Goal: Task Accomplishment & Management: Manage account settings

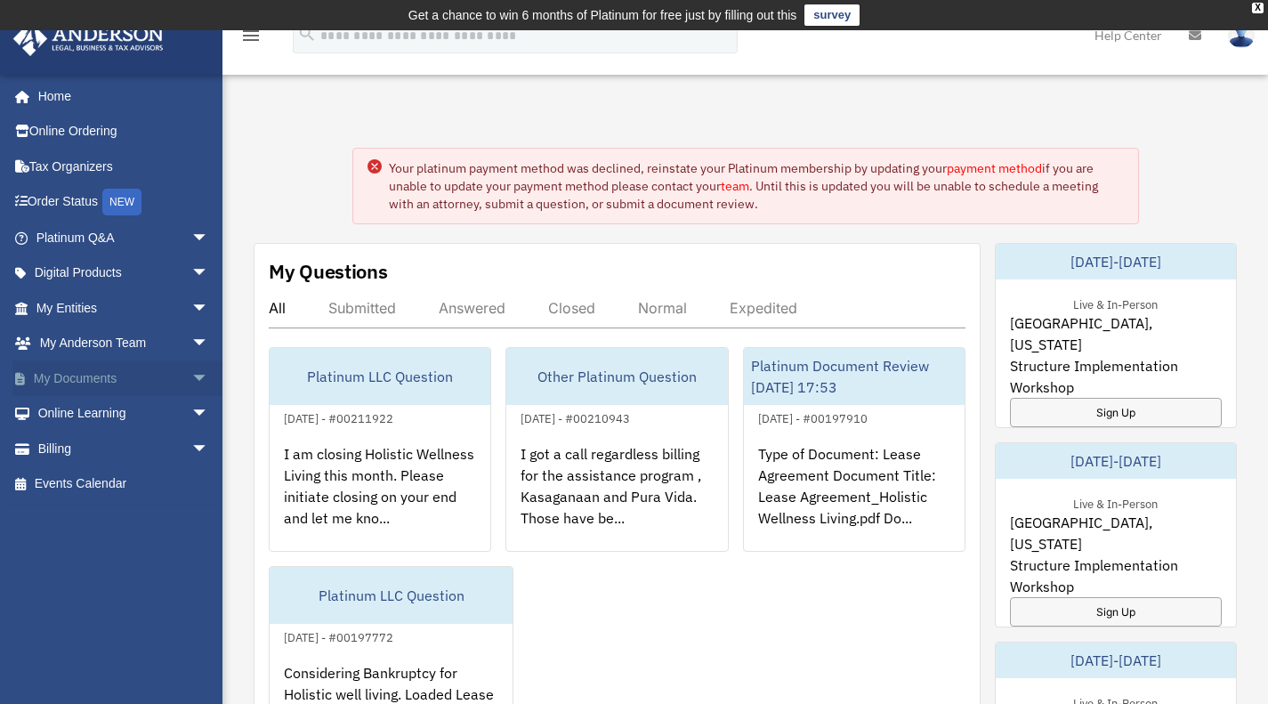
click at [191, 382] on span "arrow_drop_down" at bounding box center [209, 378] width 36 height 36
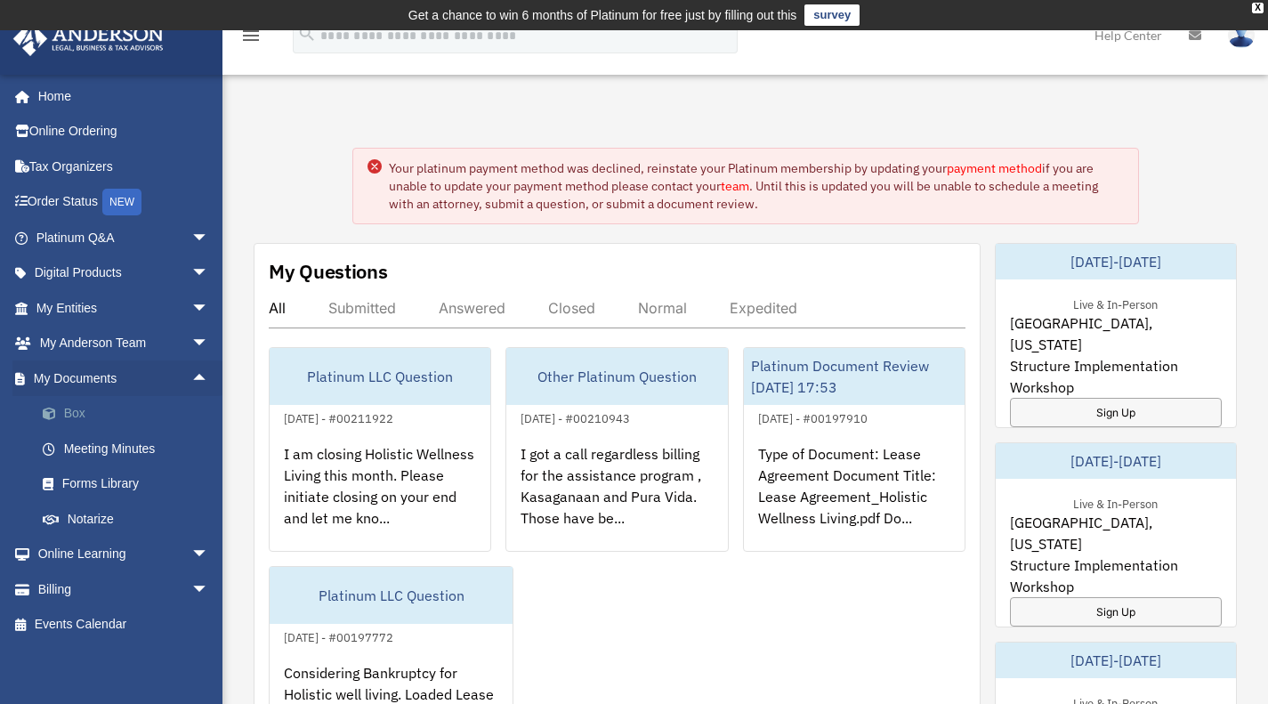
click at [84, 421] on link "Box" at bounding box center [130, 414] width 211 height 36
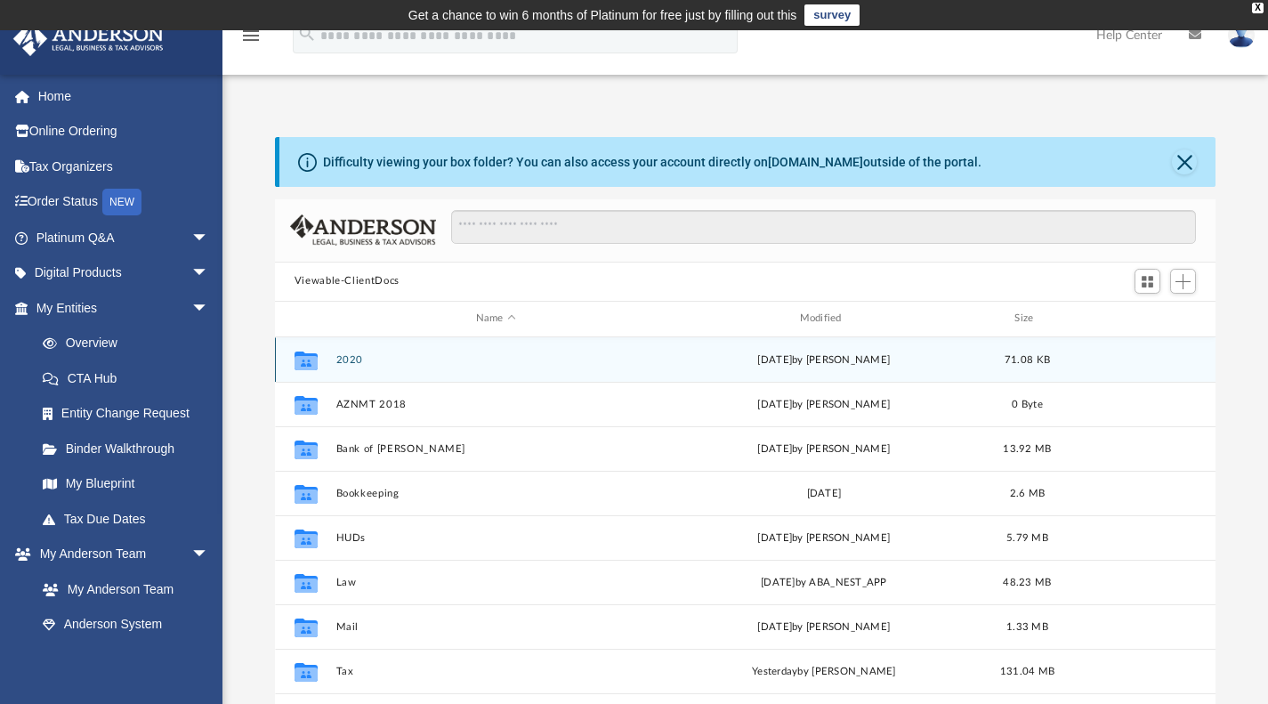
scroll to position [391, 927]
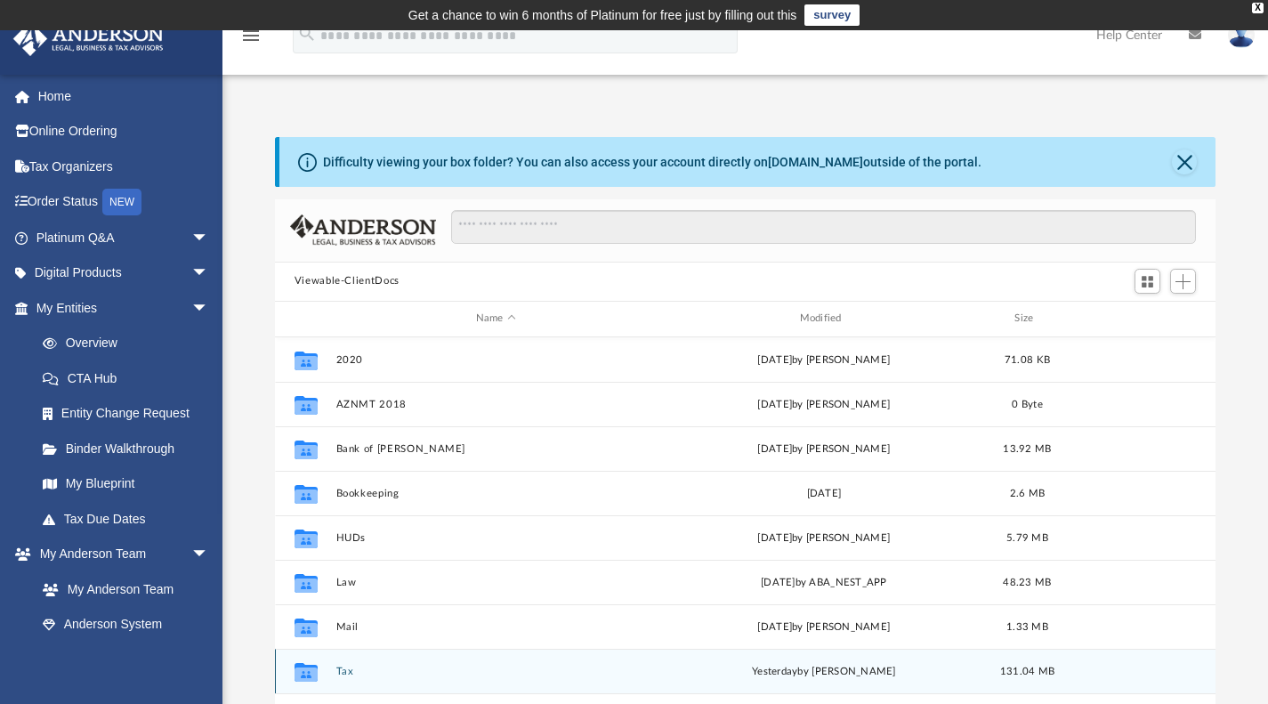
click at [346, 667] on button "Tax" at bounding box center [496, 671] width 320 height 12
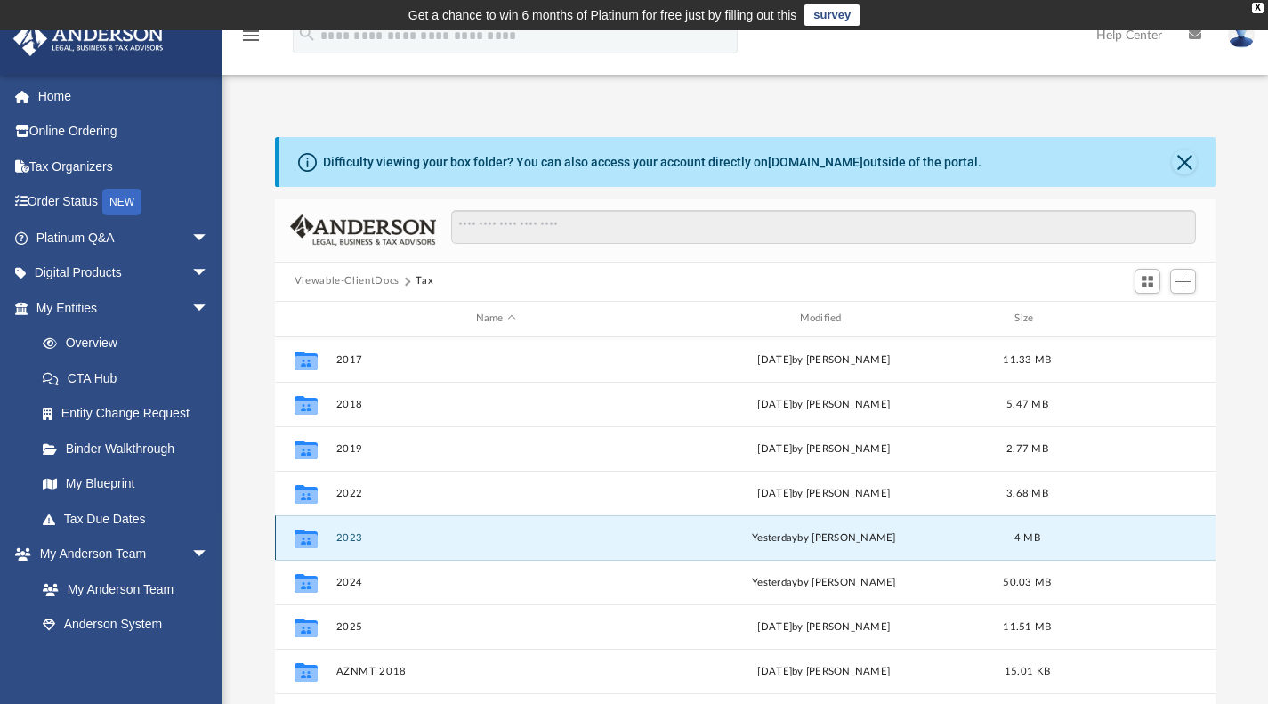
click at [349, 537] on button "2023" at bounding box center [496, 537] width 320 height 12
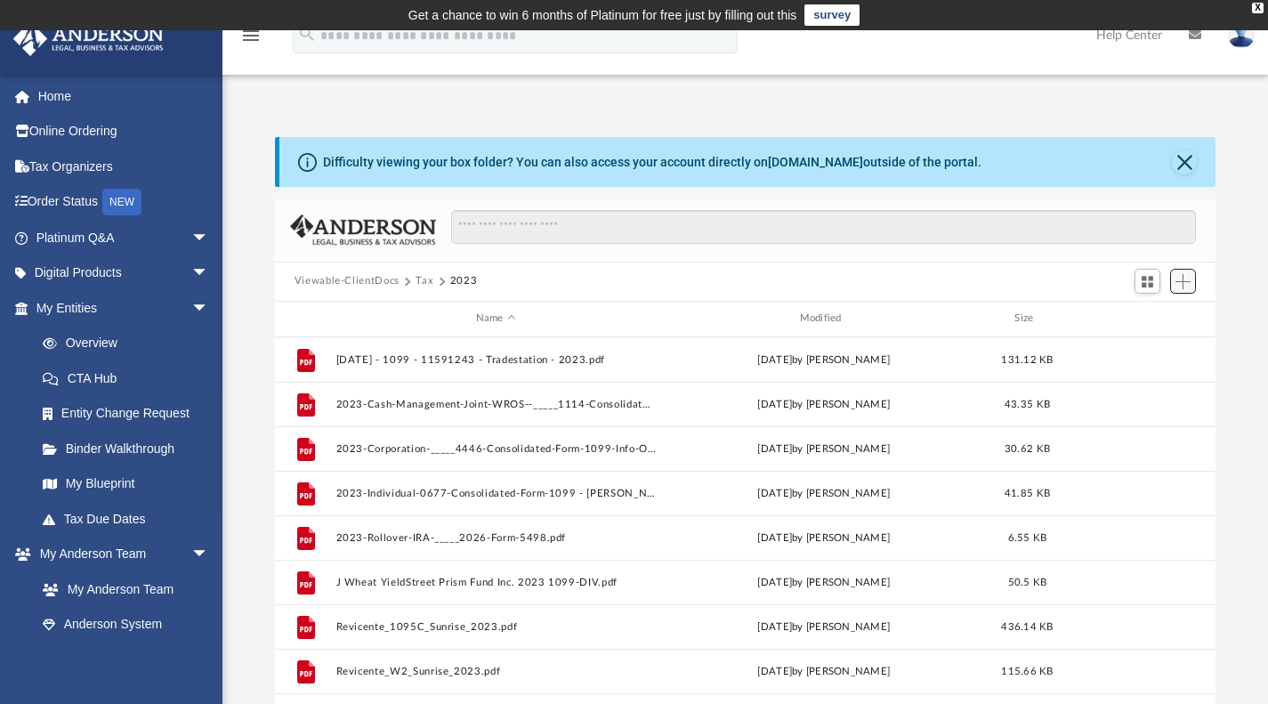
click at [1185, 283] on span "Add" at bounding box center [1183, 281] width 15 height 15
click at [1162, 319] on li "Upload" at bounding box center [1157, 316] width 57 height 19
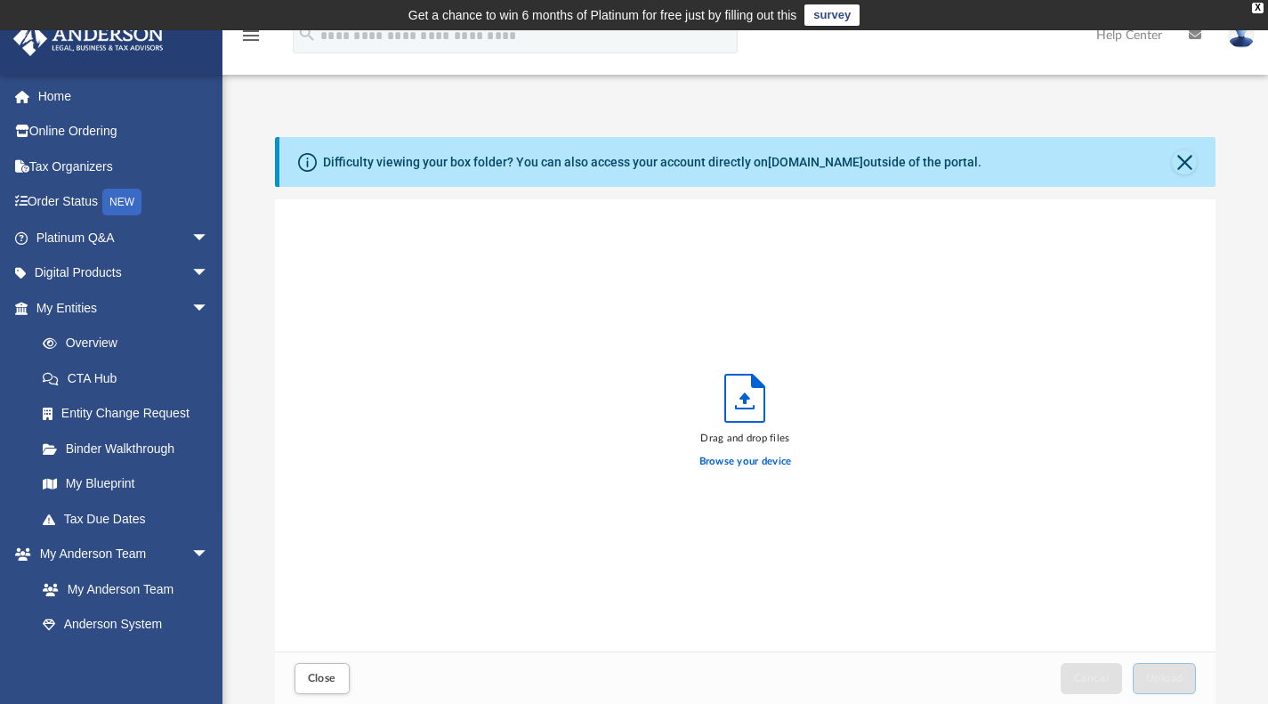
scroll to position [438, 927]
click at [763, 463] on label "Browse your device" at bounding box center [746, 462] width 93 height 16
click at [0, 0] on input "Browse your device" at bounding box center [0, 0] width 0 height 0
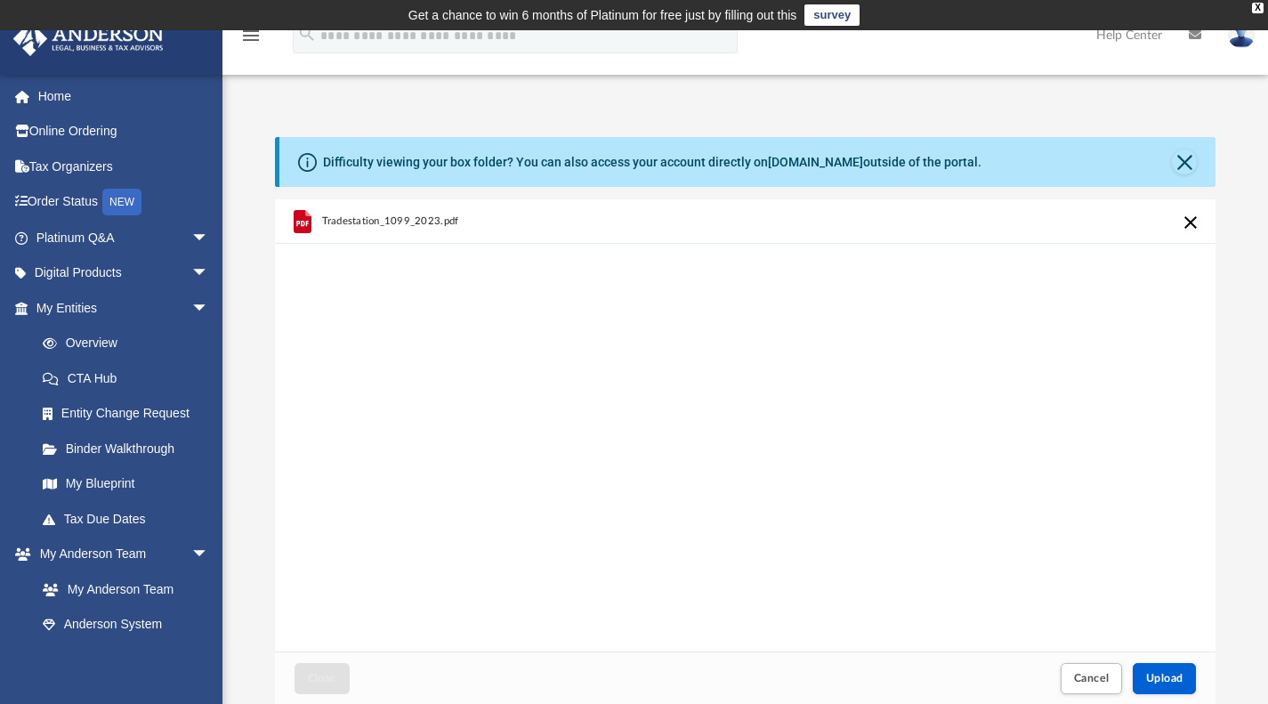
scroll to position [89, 0]
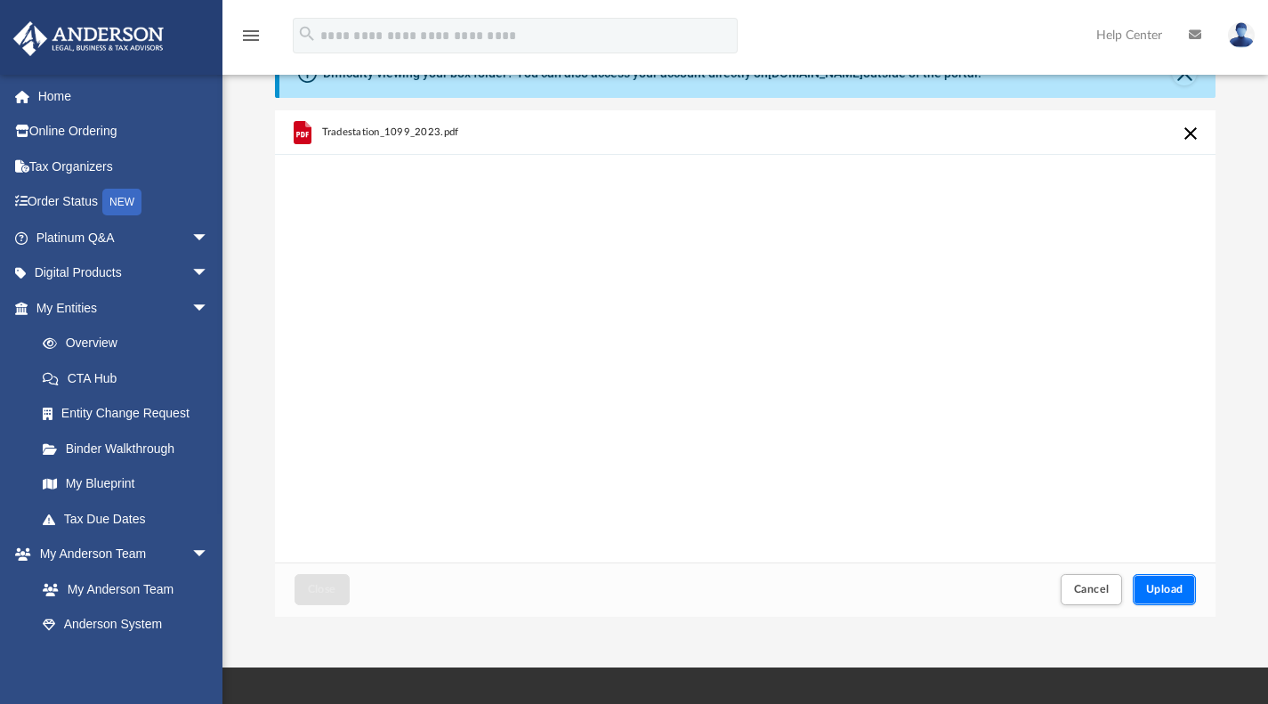
click at [1158, 589] on span "Upload" at bounding box center [1164, 589] width 37 height 11
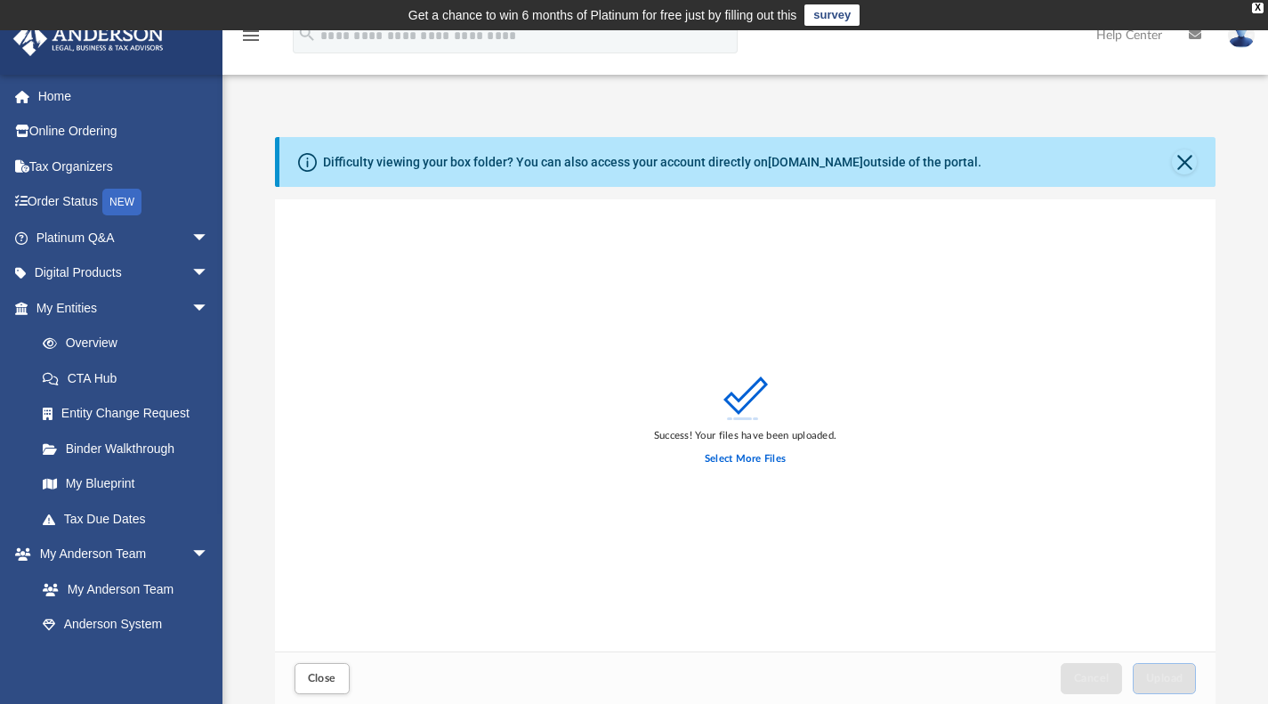
scroll to position [0, 0]
click at [1176, 166] on button "Close" at bounding box center [1184, 162] width 25 height 25
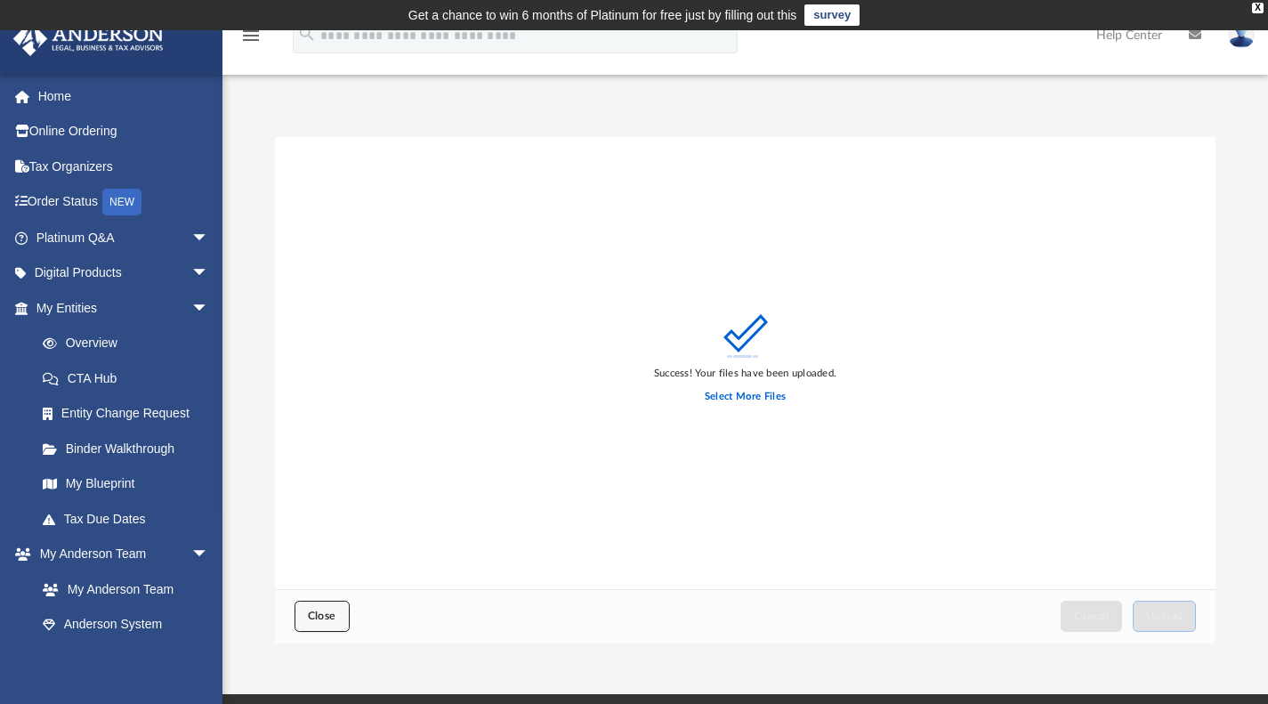
click at [326, 611] on span "Close" at bounding box center [322, 616] width 28 height 11
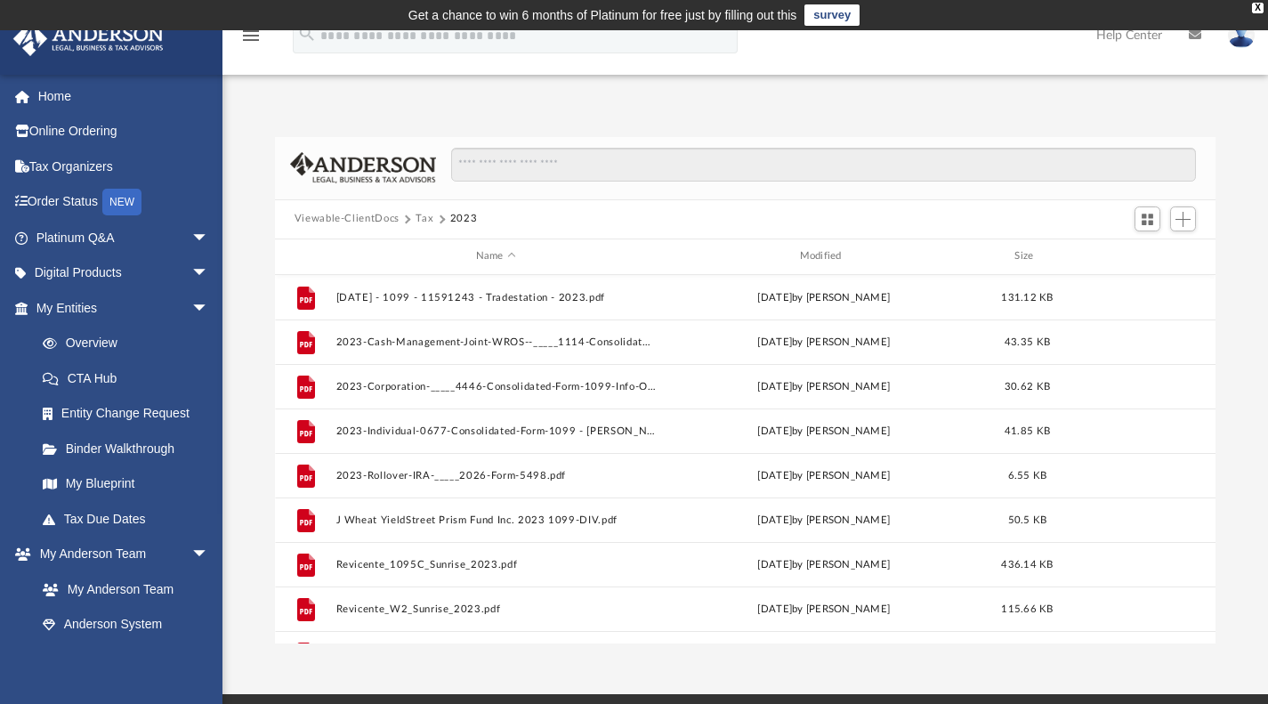
click at [422, 214] on button "Tax" at bounding box center [425, 219] width 18 height 16
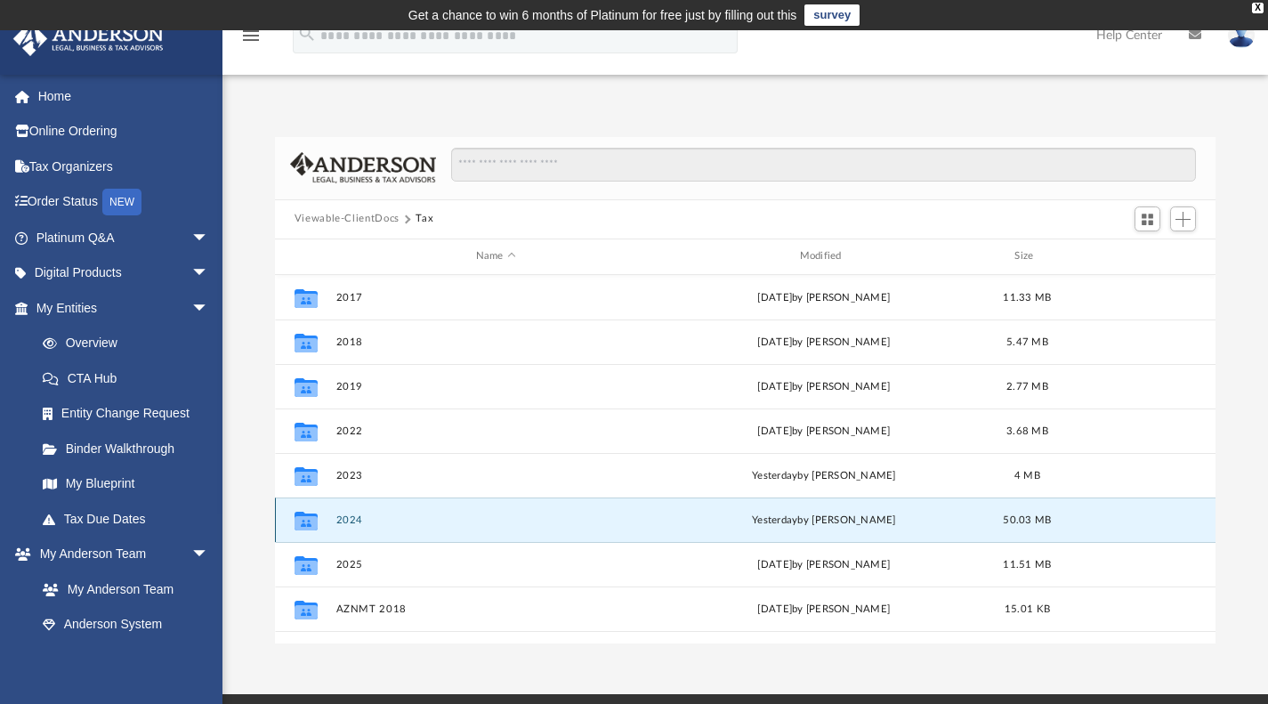
click at [356, 522] on button "2024" at bounding box center [496, 520] width 320 height 12
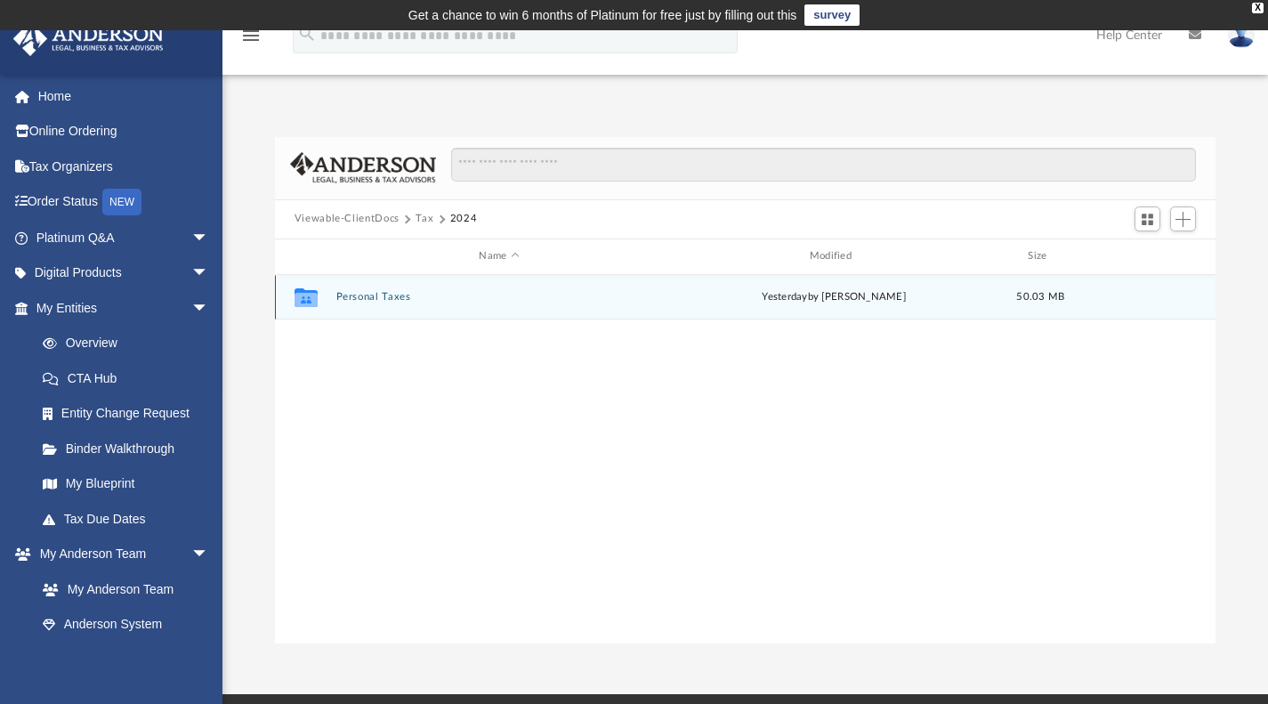
click at [376, 295] on button "Personal Taxes" at bounding box center [499, 297] width 327 height 12
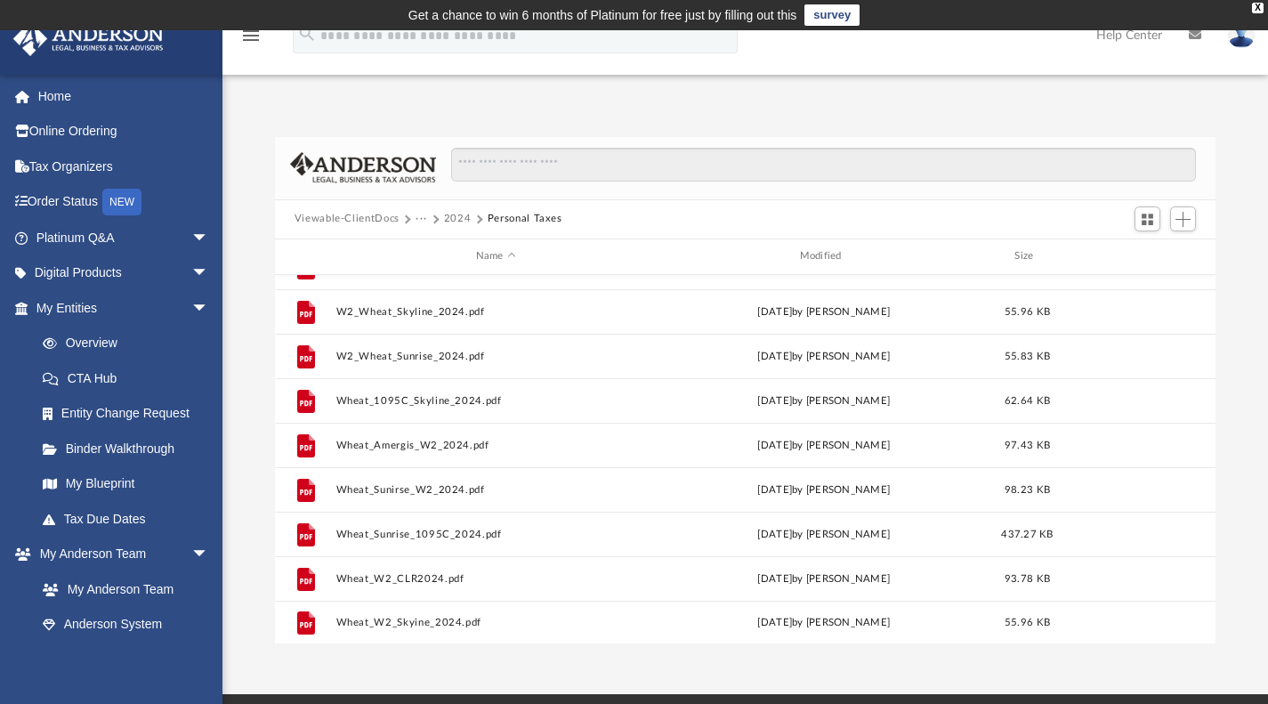
scroll to position [743, 0]
click at [1188, 222] on span "Add" at bounding box center [1183, 219] width 15 height 15
click at [1138, 250] on li "Upload" at bounding box center [1157, 254] width 57 height 19
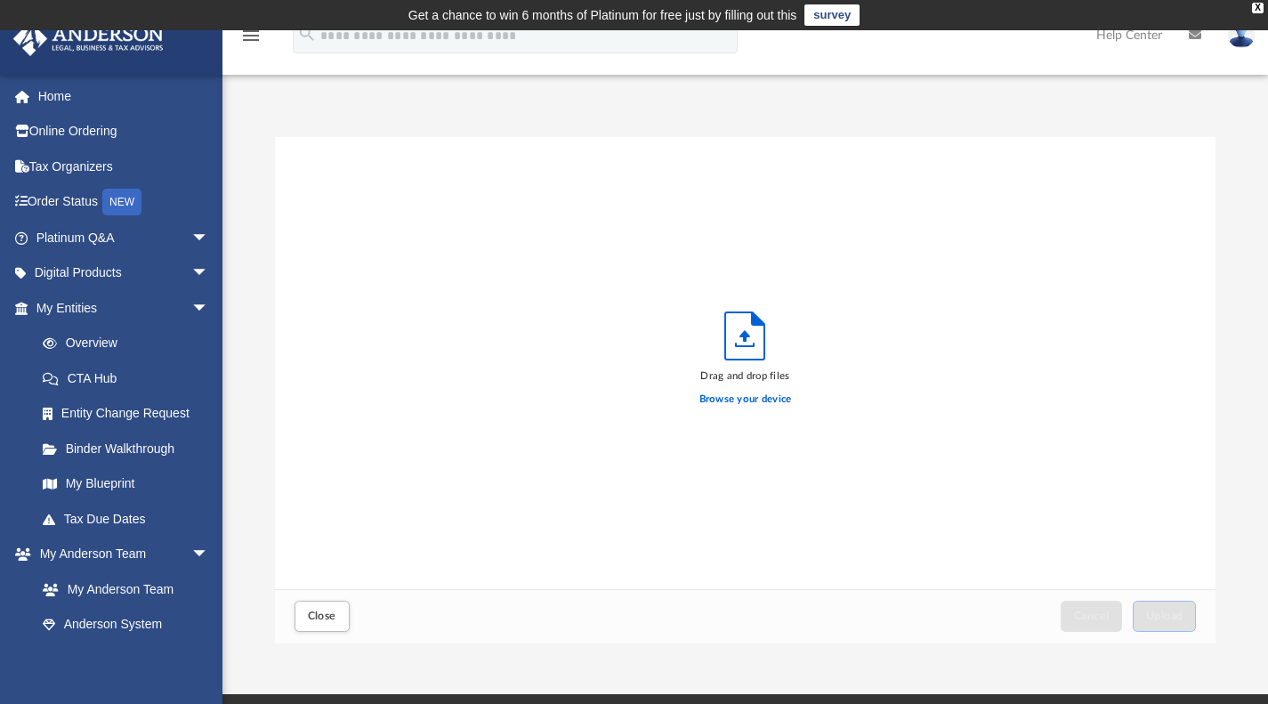
scroll to position [438, 927]
click at [741, 394] on label "Browse your device" at bounding box center [746, 400] width 93 height 16
click at [0, 0] on input "Browse your device" at bounding box center [0, 0] width 0 height 0
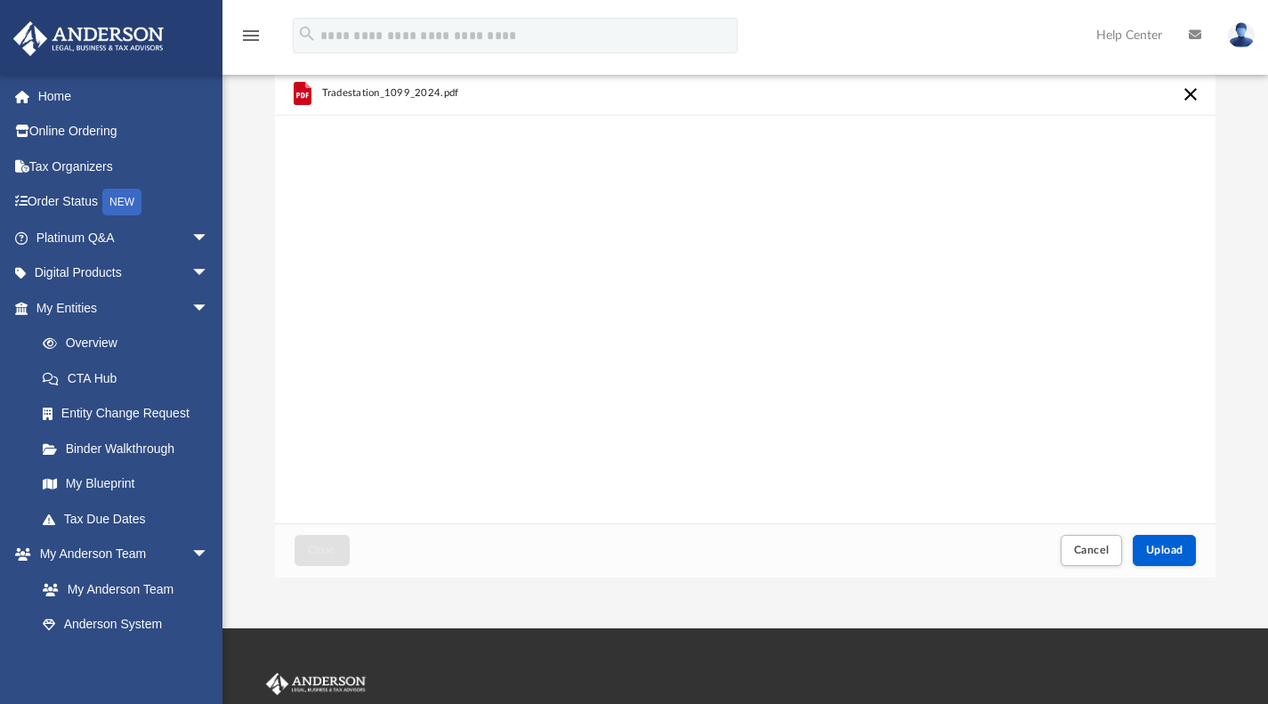
scroll to position [0, 0]
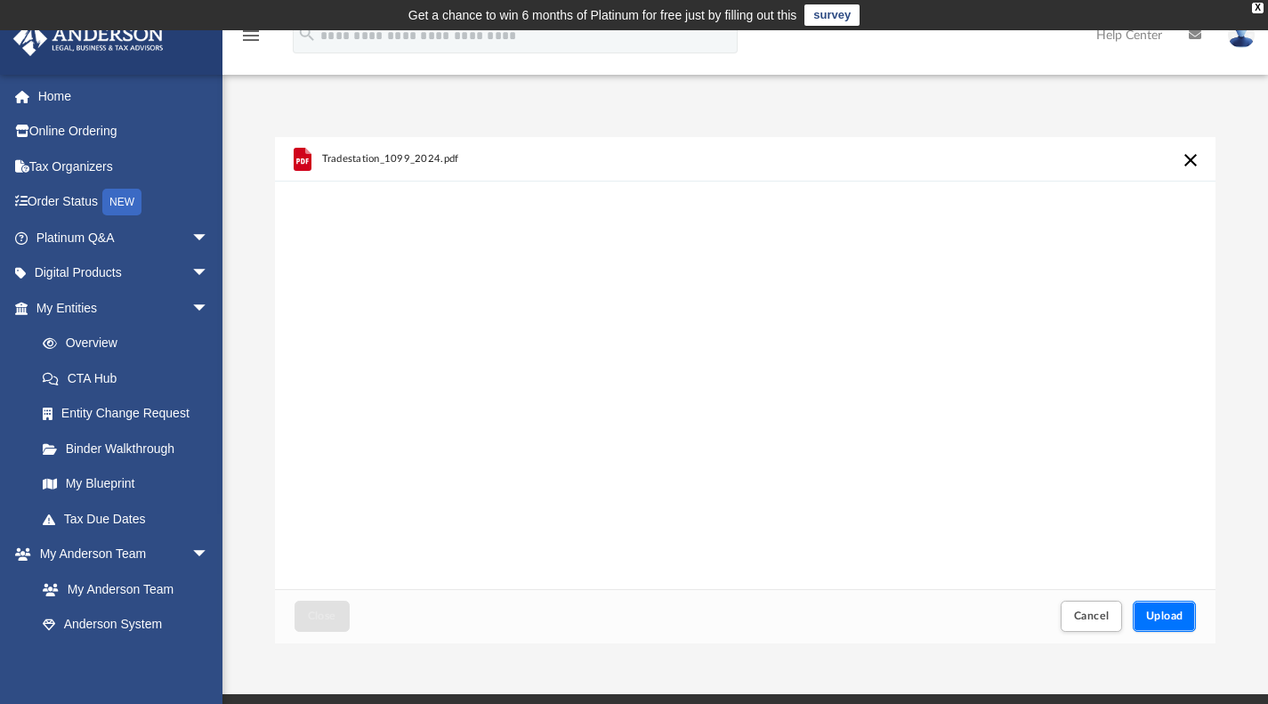
click at [1167, 609] on button "Upload" at bounding box center [1165, 616] width 64 height 31
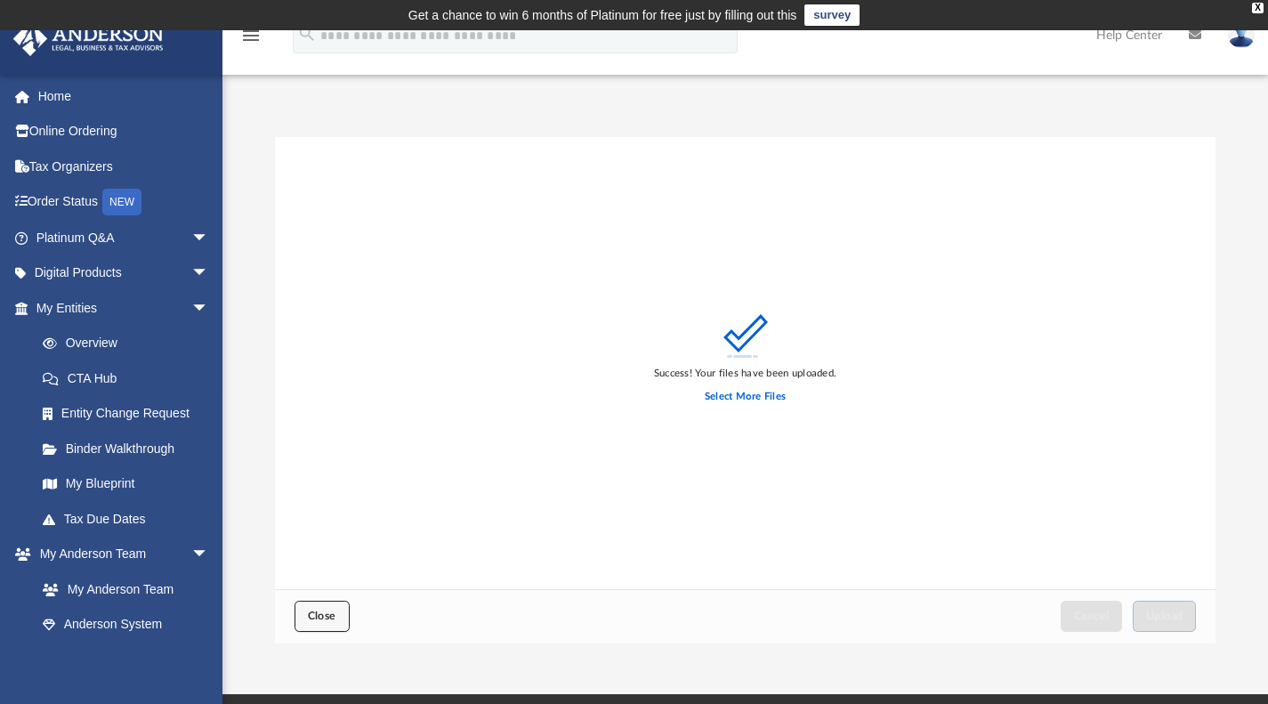
click at [310, 621] on button "Close" at bounding box center [322, 616] width 55 height 31
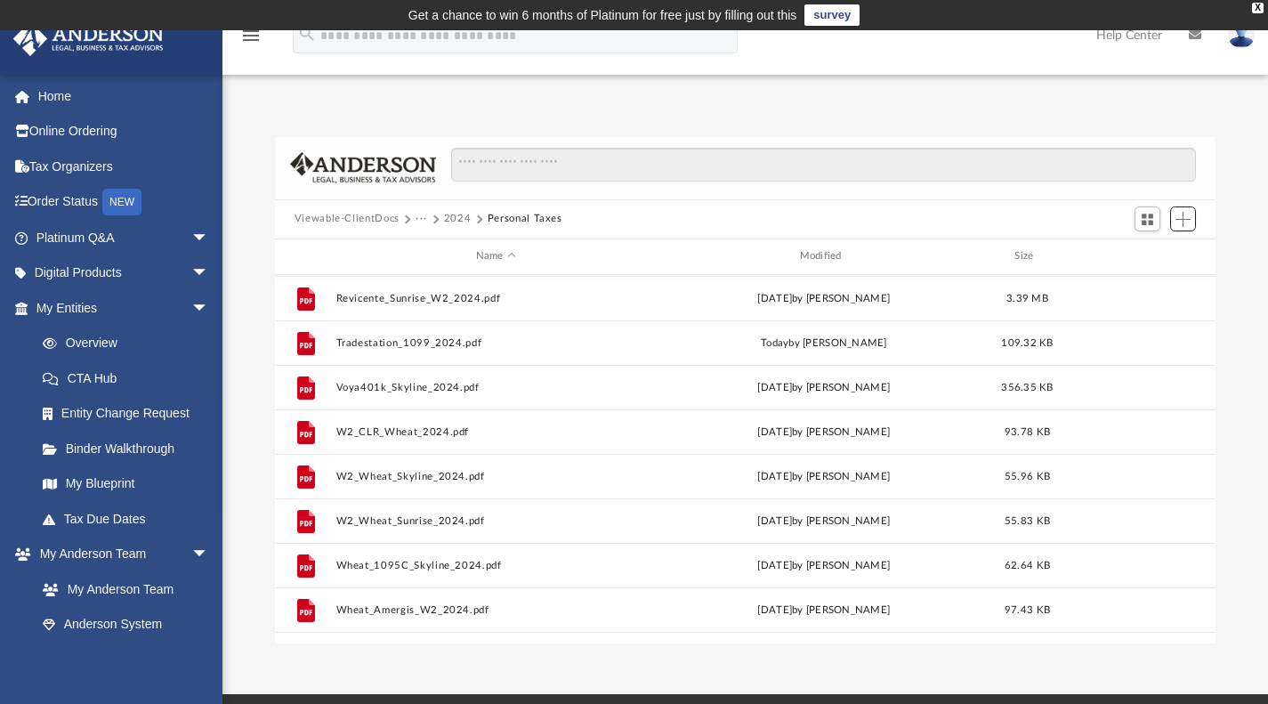
scroll to position [623, 0]
